Goal: Information Seeking & Learning: Learn about a topic

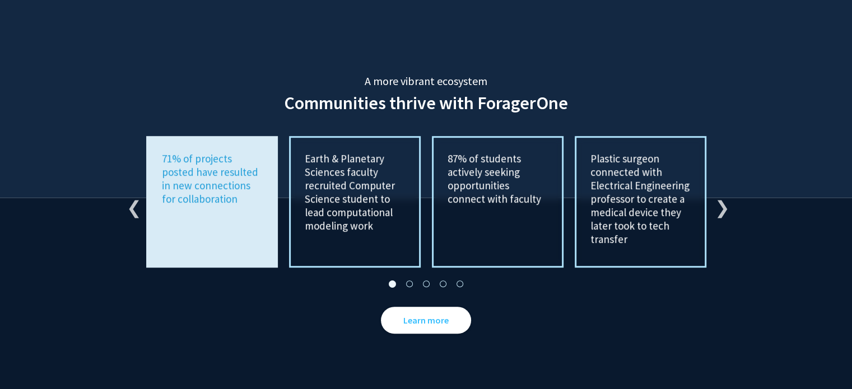
scroll to position [2073, 0]
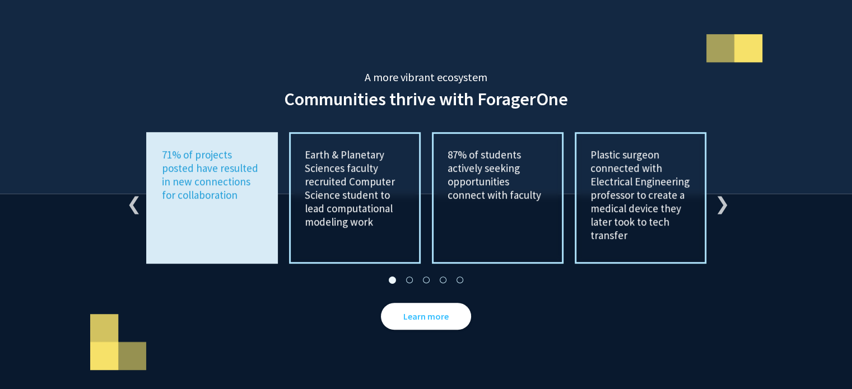
click at [713, 187] on div "Previous Earth & Planetary Sciences faculty recruited Computer Science student …" at bounding box center [426, 198] width 616 height 132
click at [720, 193] on button "Next" at bounding box center [720, 198] width 11 height 11
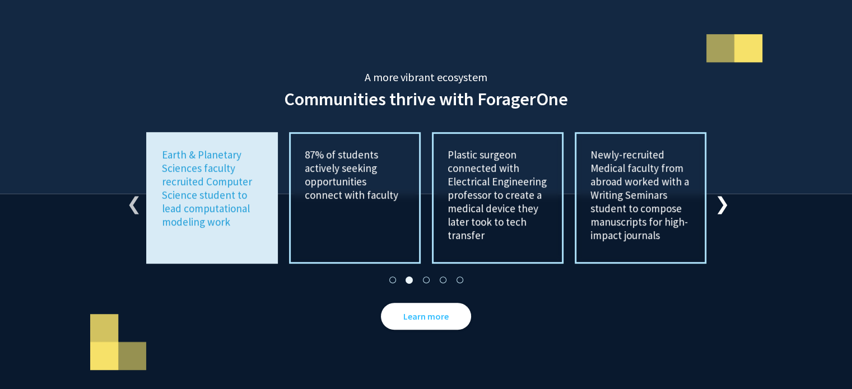
click at [720, 193] on button "Next" at bounding box center [720, 198] width 11 height 11
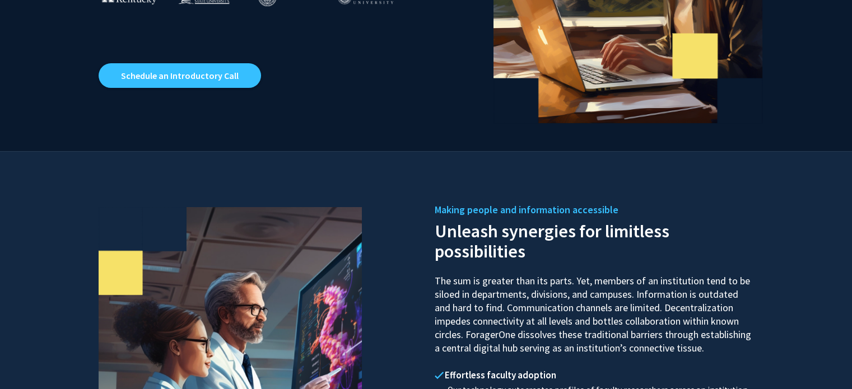
scroll to position [0, 0]
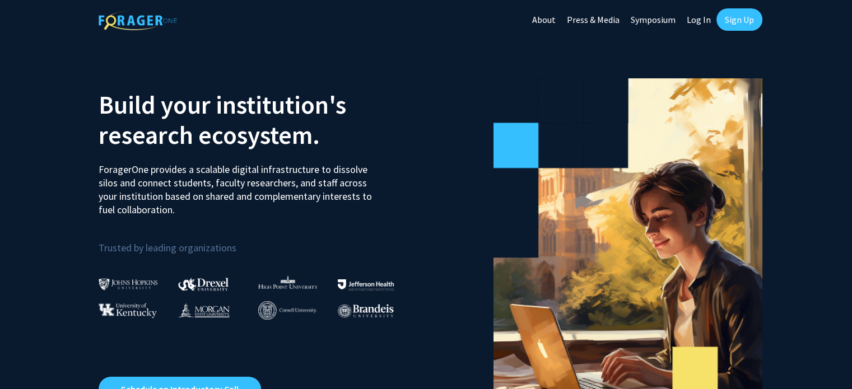
click at [550, 19] on link "About" at bounding box center [544, 19] width 35 height 39
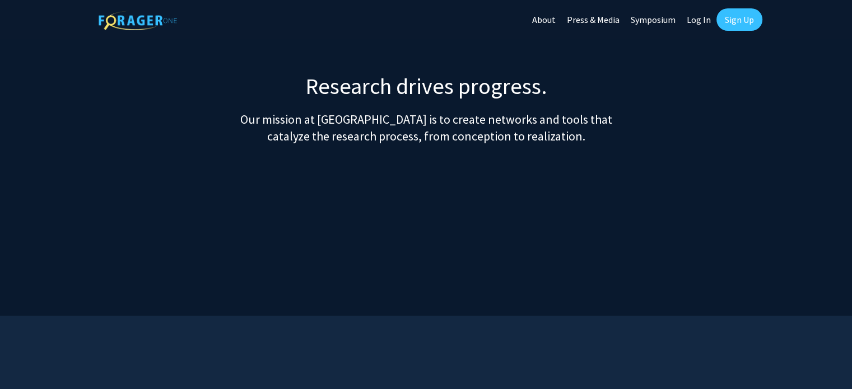
click at [607, 19] on link "Press & Media" at bounding box center [594, 19] width 64 height 39
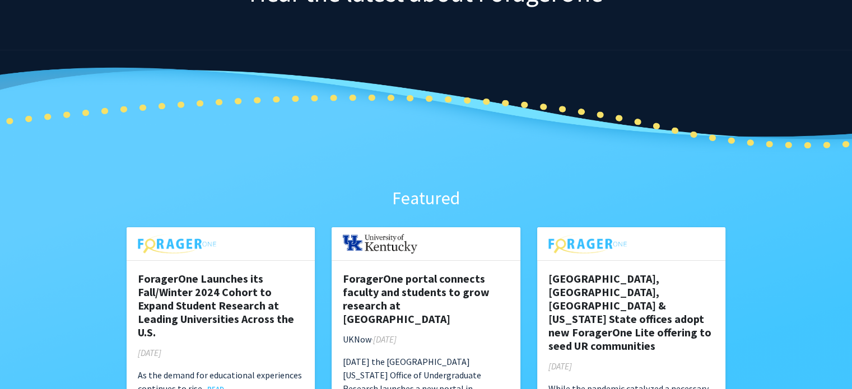
scroll to position [336, 0]
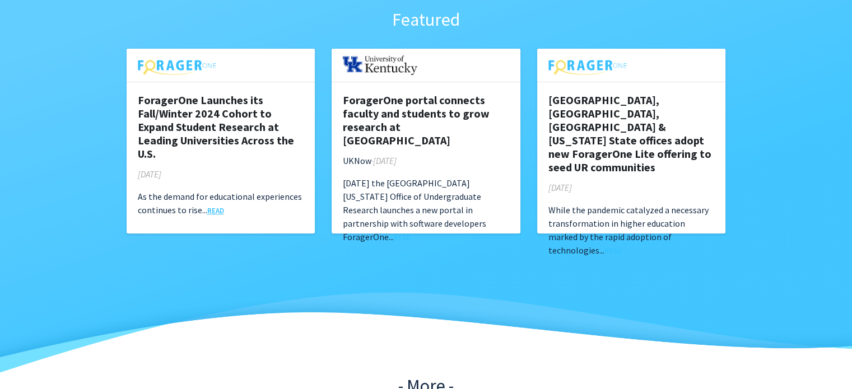
click at [217, 211] on link "READ" at bounding box center [215, 210] width 17 height 9
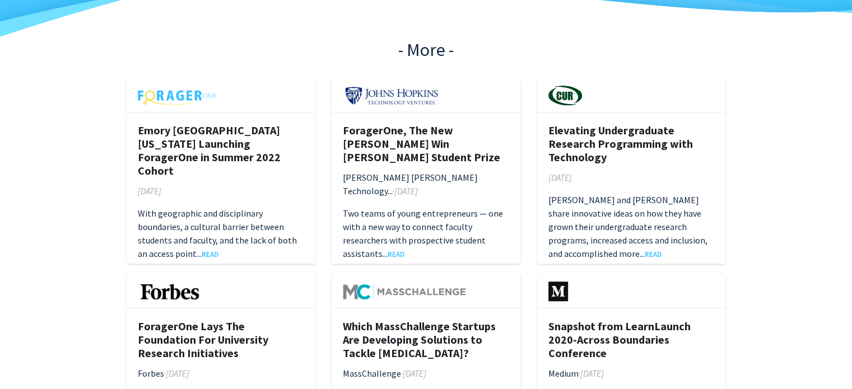
scroll to position [616, 0]
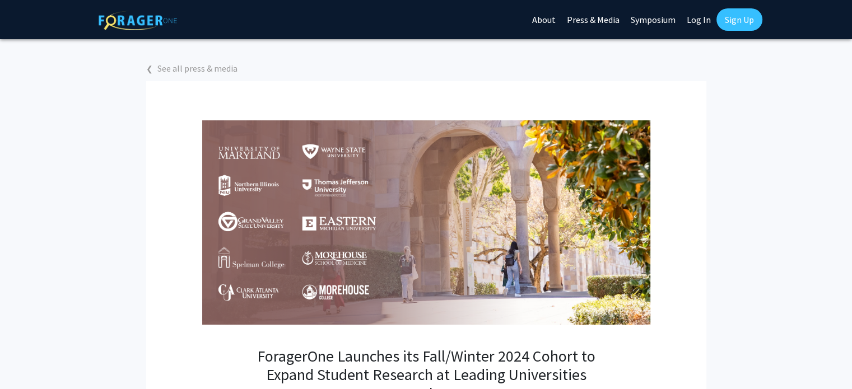
click at [592, 20] on link "Press & Media" at bounding box center [594, 19] width 64 height 39
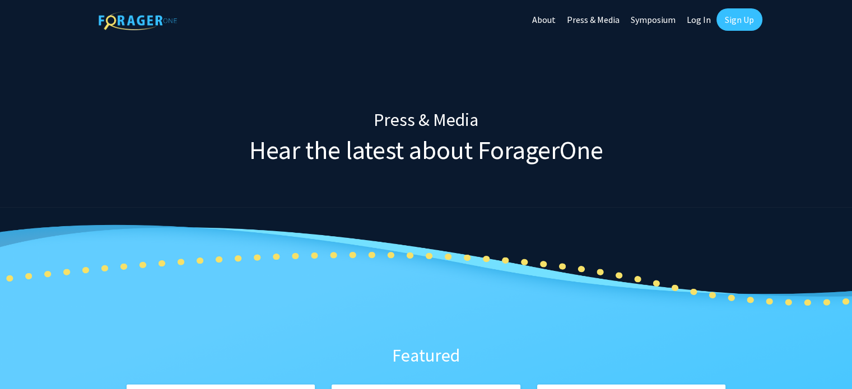
click at [645, 16] on link "Symposium" at bounding box center [653, 19] width 56 height 39
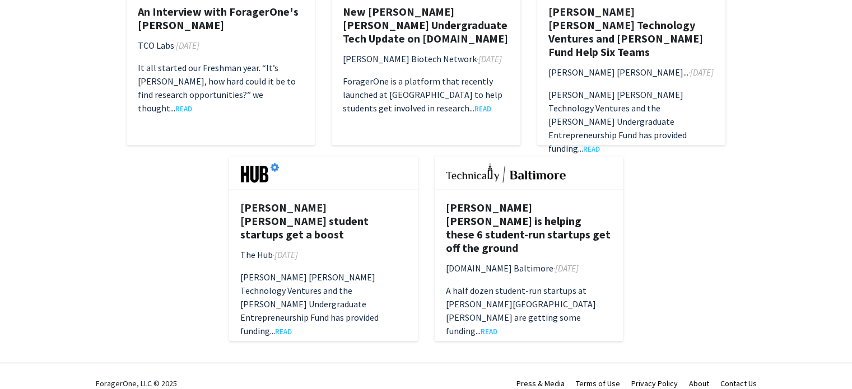
scroll to position [1808, 0]
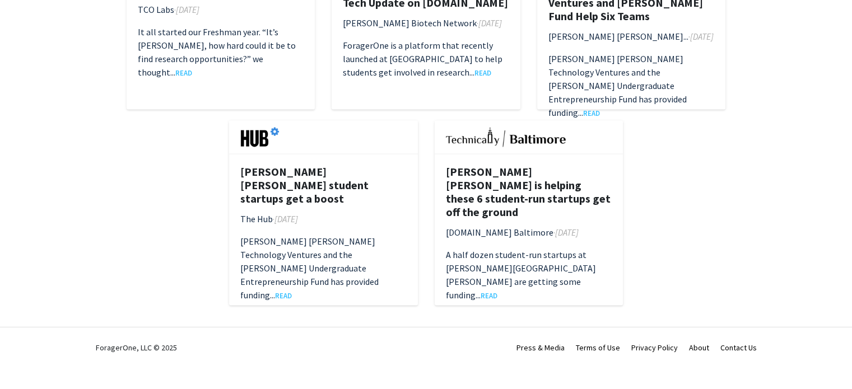
click at [607, 345] on link "Terms of Use" at bounding box center [598, 347] width 44 height 10
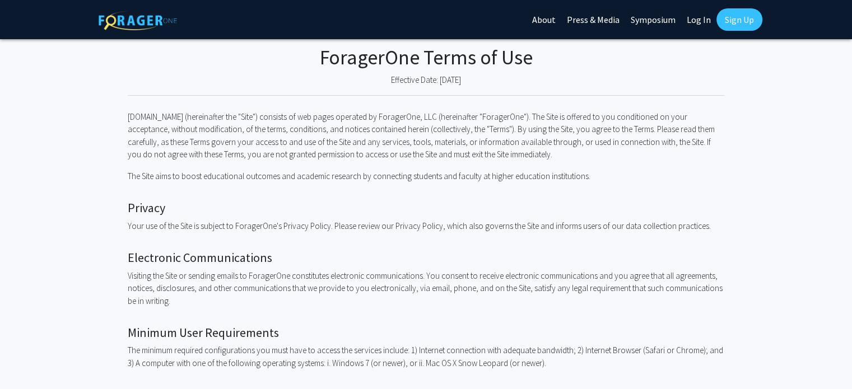
click at [142, 21] on img at bounding box center [138, 21] width 78 height 20
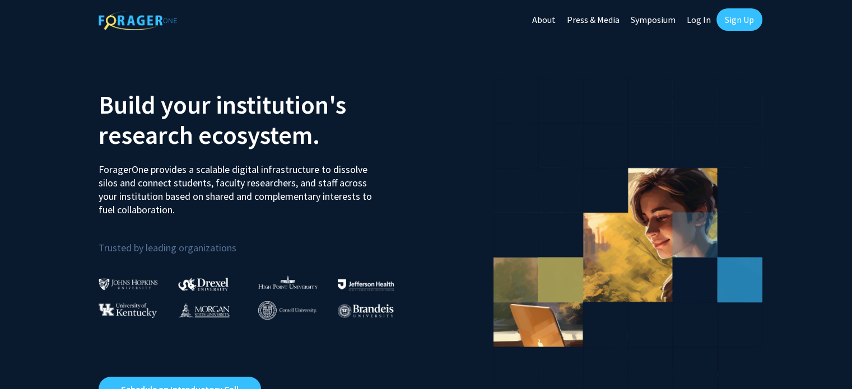
scroll to position [280, 0]
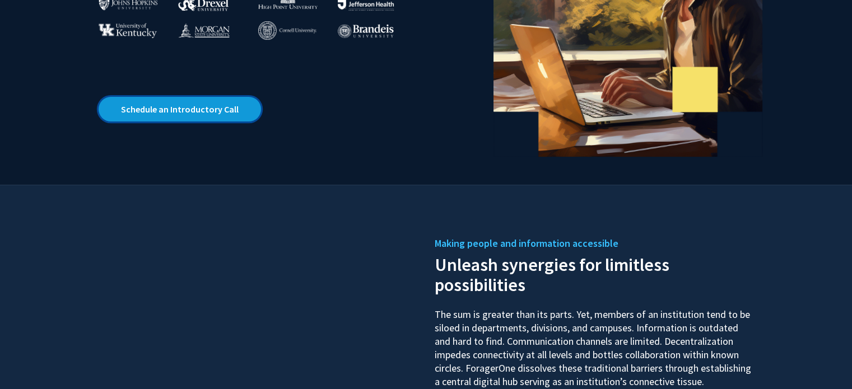
click at [230, 109] on link "Schedule an Introductory Call" at bounding box center [180, 109] width 163 height 25
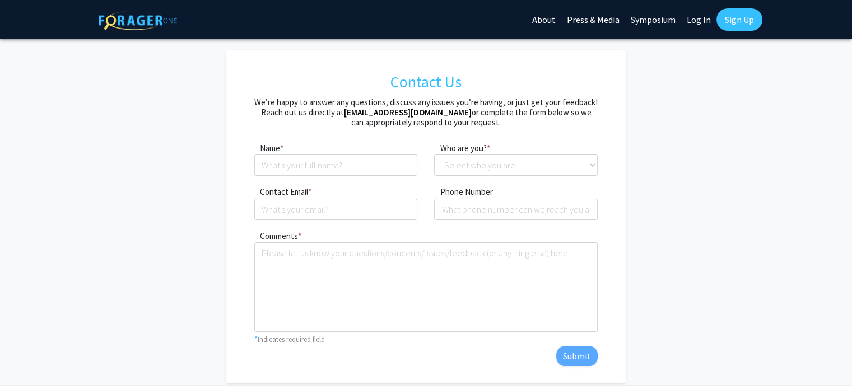
click at [154, 15] on img at bounding box center [138, 21] width 78 height 20
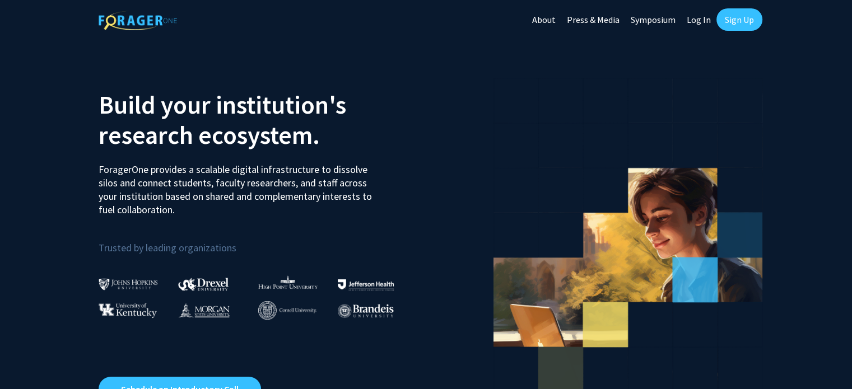
click at [735, 21] on link "Sign Up" at bounding box center [740, 19] width 46 height 22
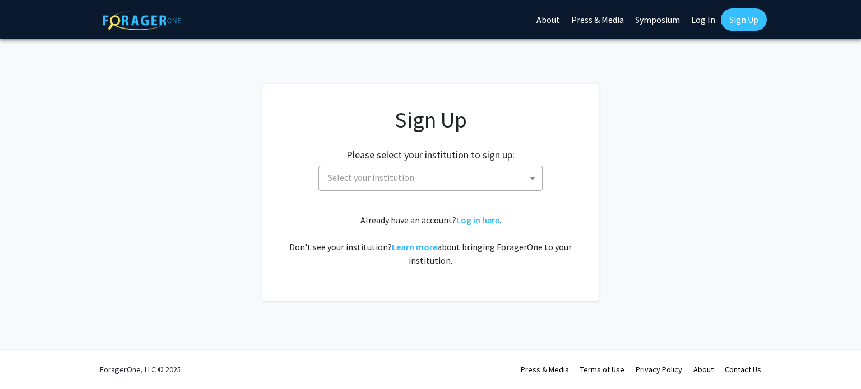
click at [416, 246] on link "Learn more" at bounding box center [414, 247] width 45 height 11
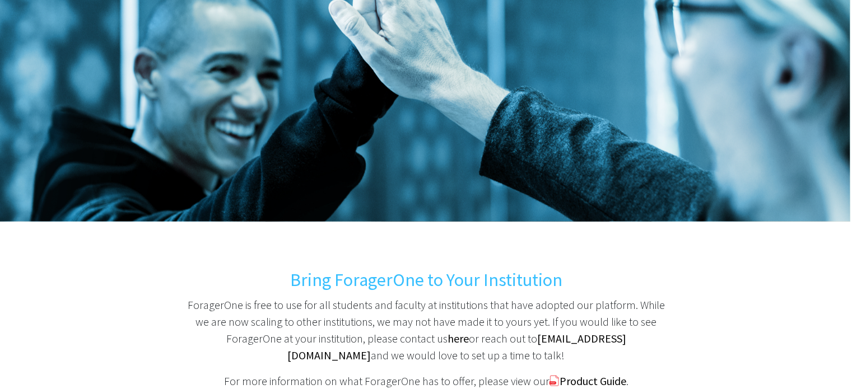
scroll to position [185, 0]
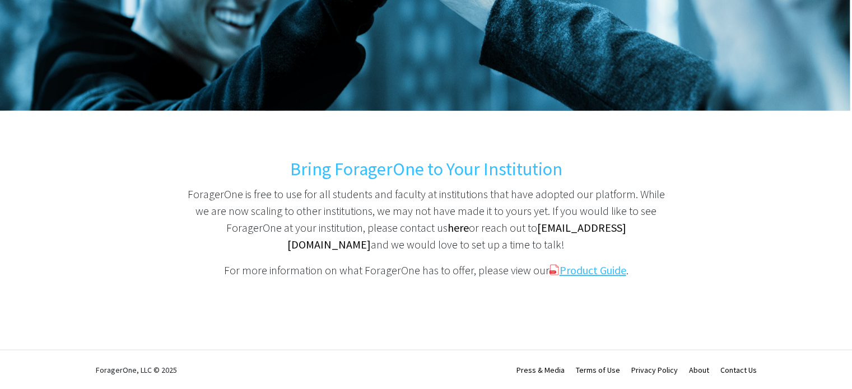
click at [572, 270] on b "Product Guide" at bounding box center [593, 270] width 67 height 14
